Goal: Register for event/course

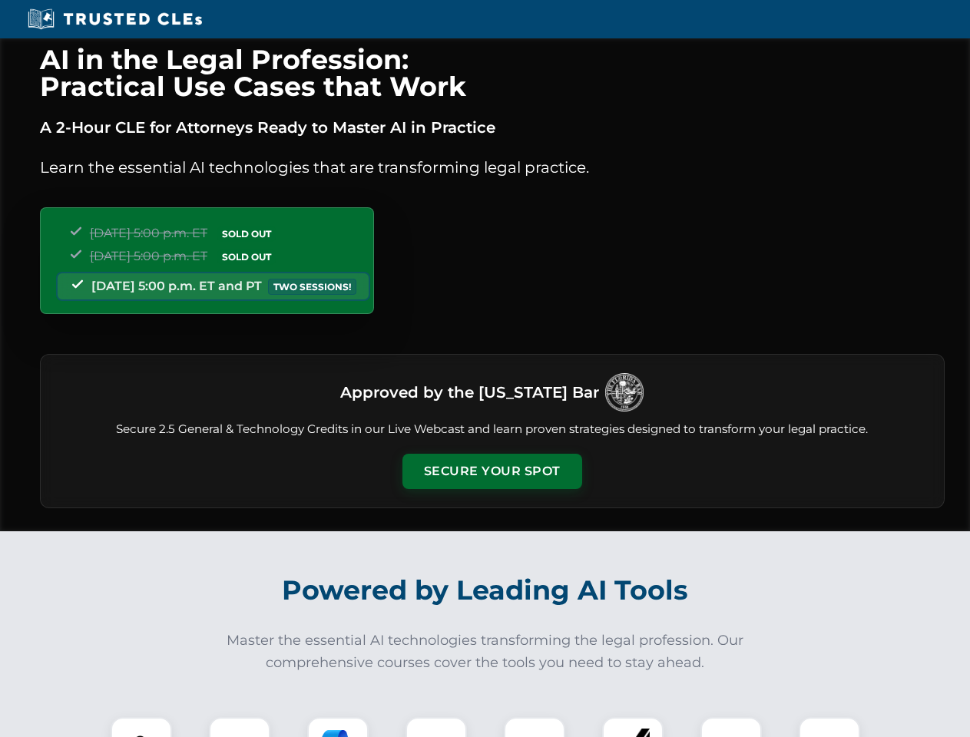
click at [491, 471] on button "Secure Your Spot" at bounding box center [492, 471] width 180 height 35
click at [141, 727] on img at bounding box center [141, 747] width 45 height 45
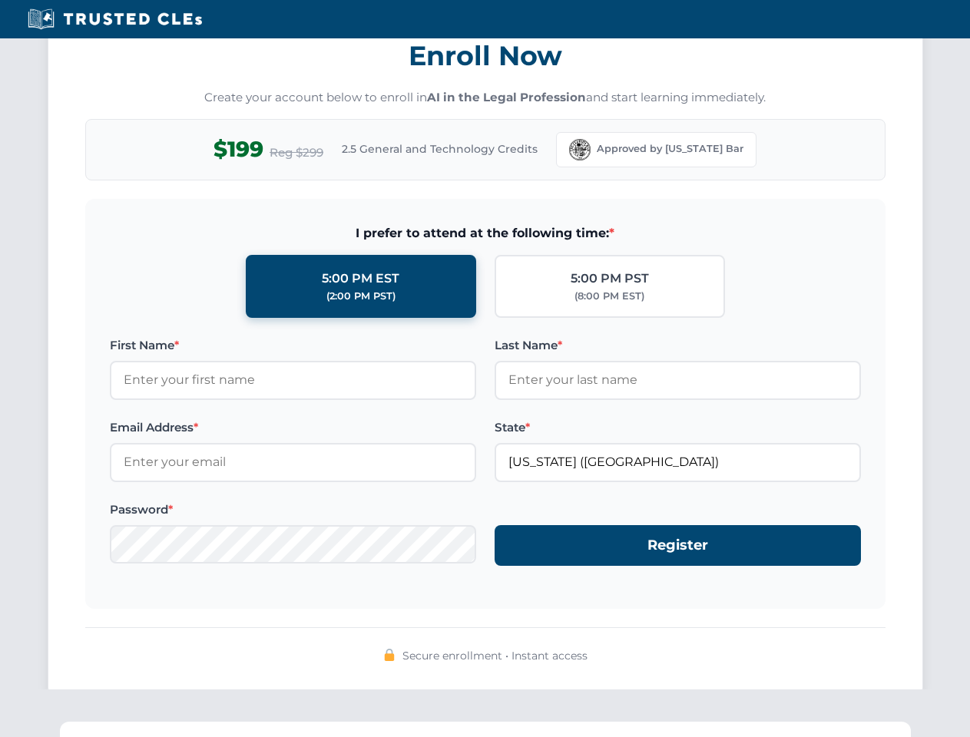
scroll to position [1507, 0]
